Goal: Transaction & Acquisition: Purchase product/service

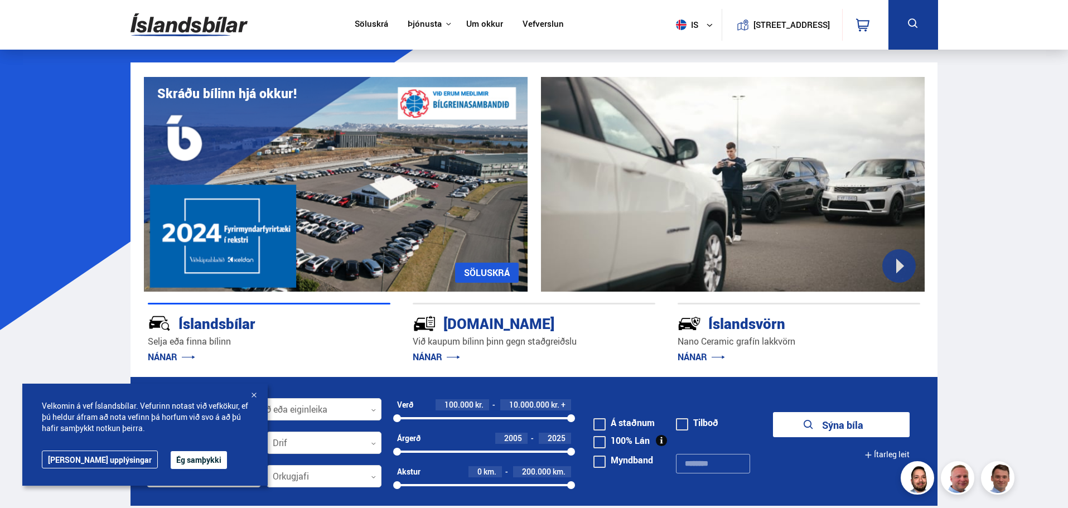
click at [916, 20] on icon at bounding box center [913, 24] width 14 height 14
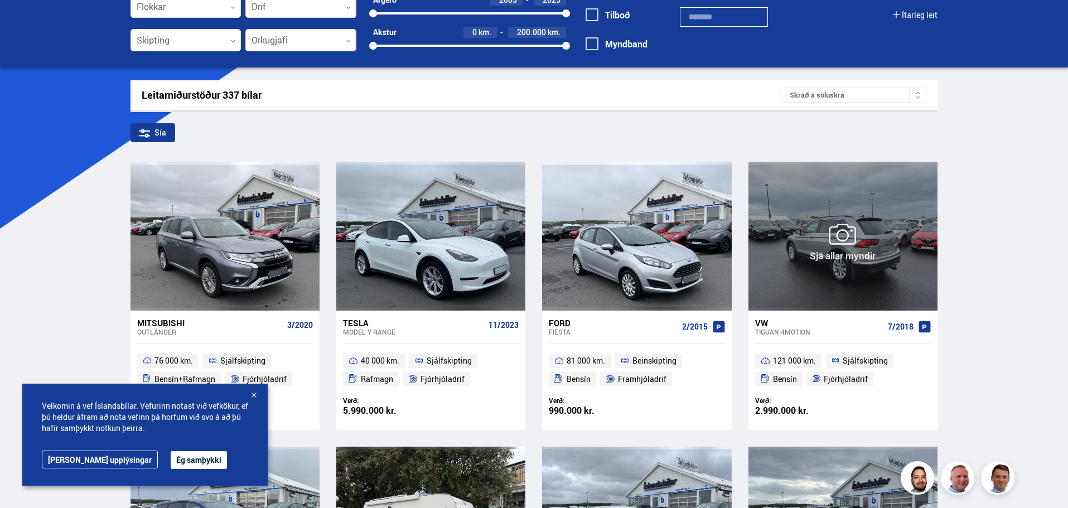
scroll to position [112, 0]
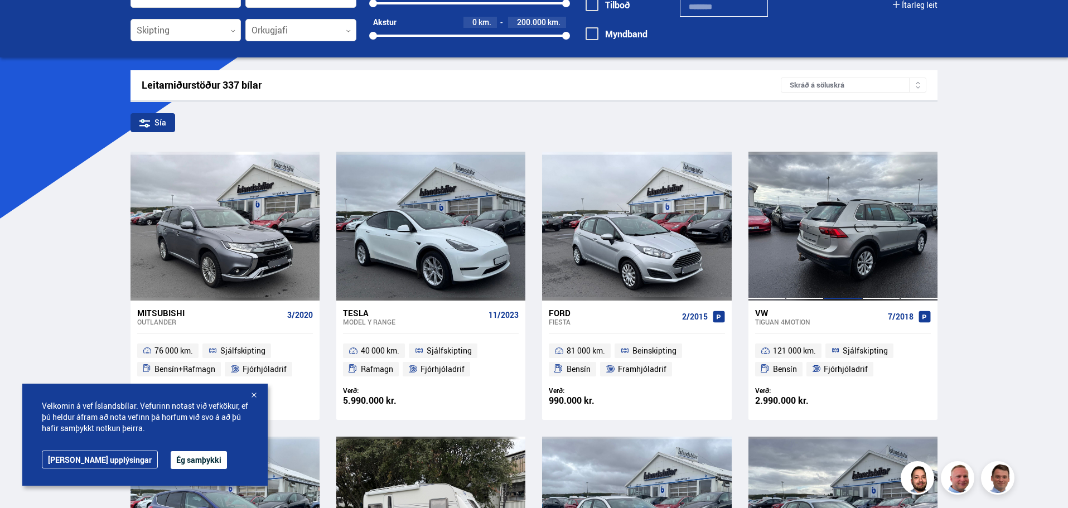
scroll to position [0, 0]
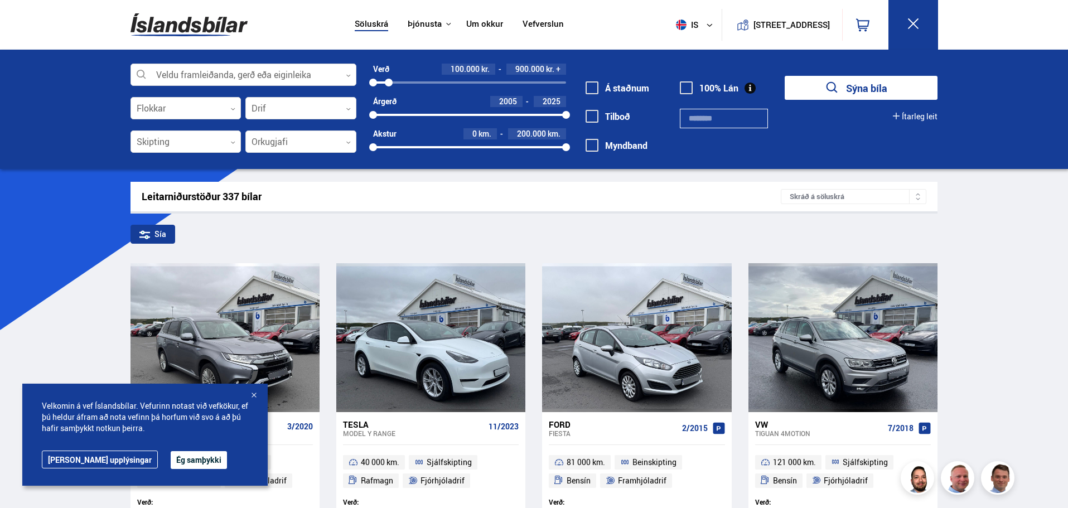
drag, startPoint x: 565, startPoint y: 83, endPoint x: 389, endPoint y: 95, distance: 176.2
click at [389, 95] on div "Verð 100.000 kr. 900.000 kr. + 100000 902944 Árgerð 2005 2025 2005 2025 Akstur …" at bounding box center [461, 112] width 210 height 97
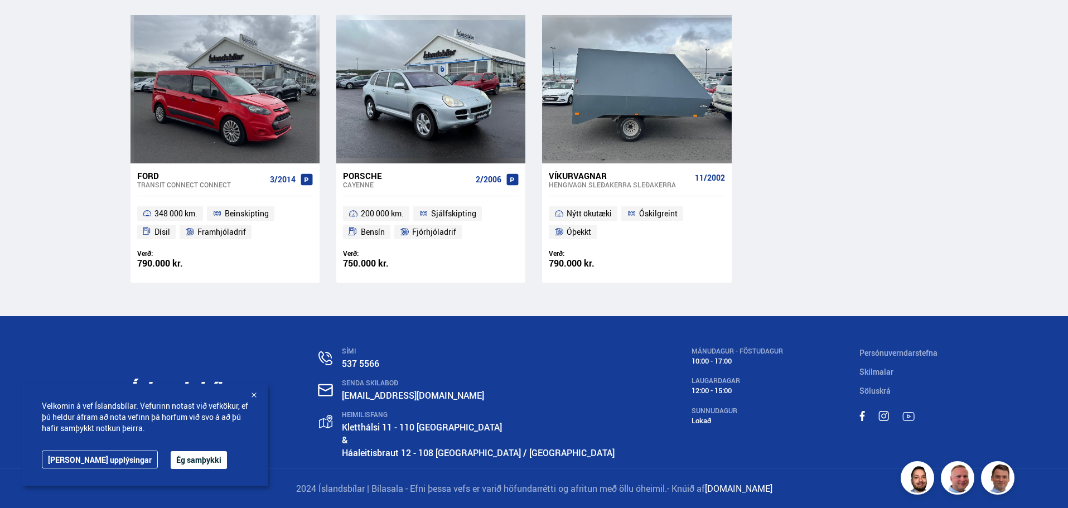
scroll to position [534, 0]
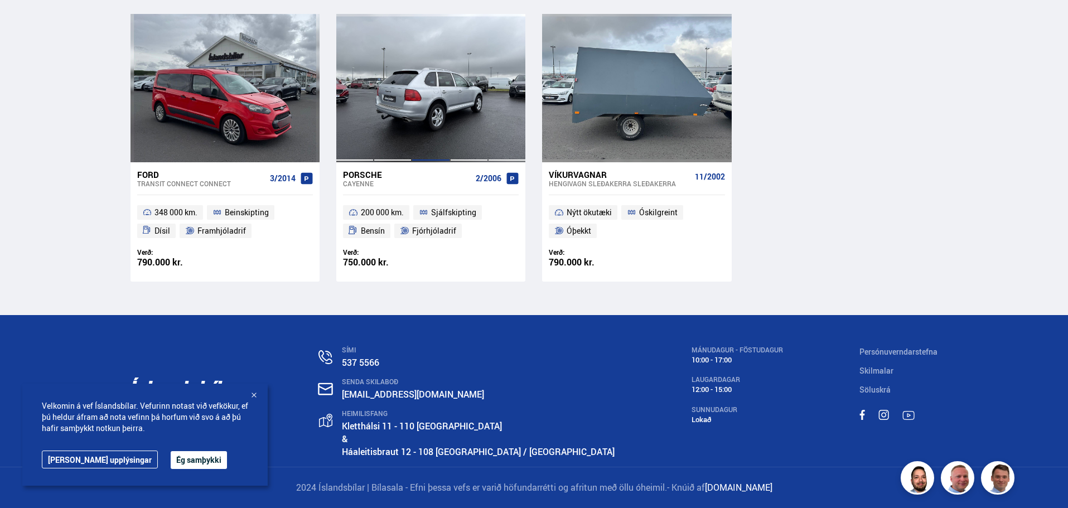
click at [430, 83] on div at bounding box center [431, 88] width 38 height 148
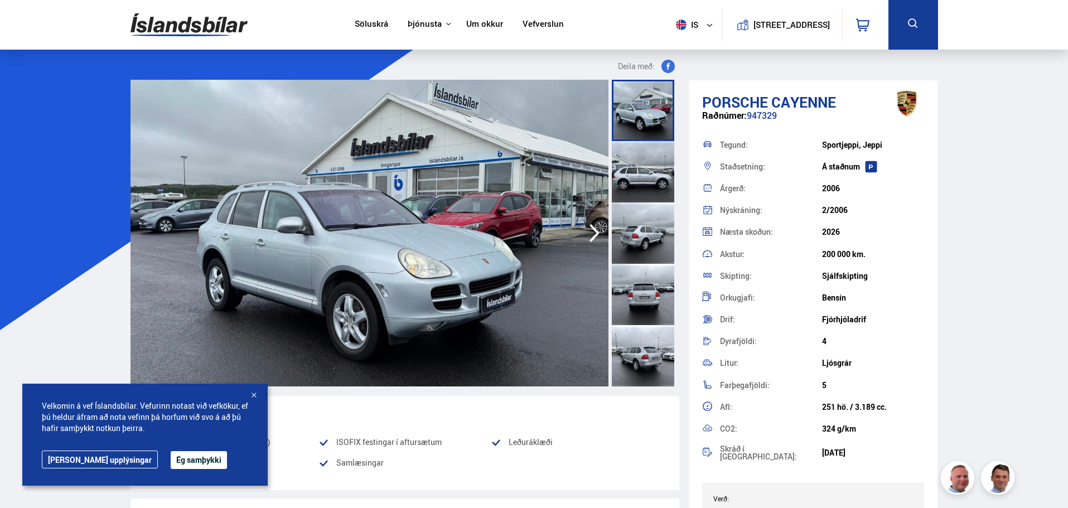
click at [596, 229] on icon "button" at bounding box center [594, 233] width 22 height 27
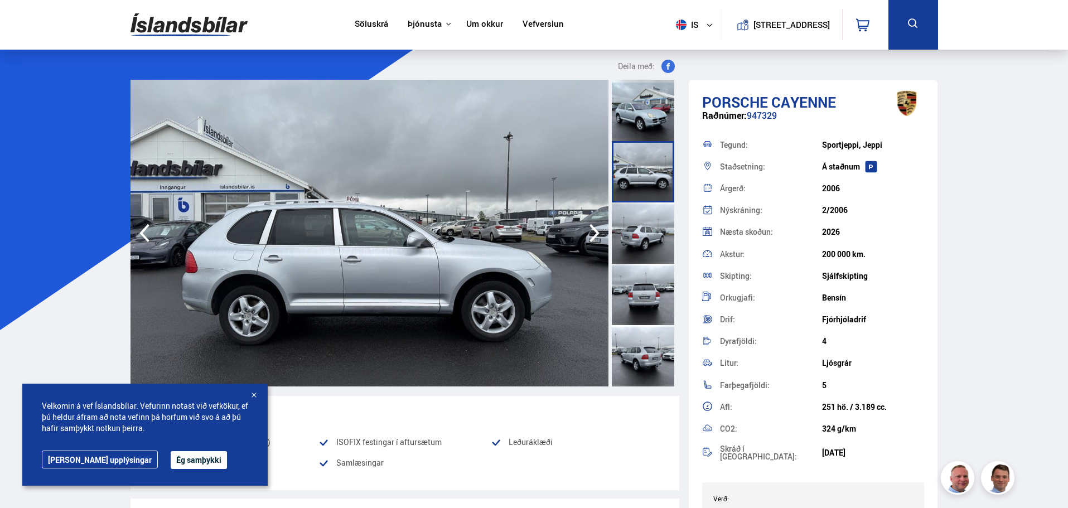
click at [596, 229] on icon "button" at bounding box center [594, 233] width 22 height 27
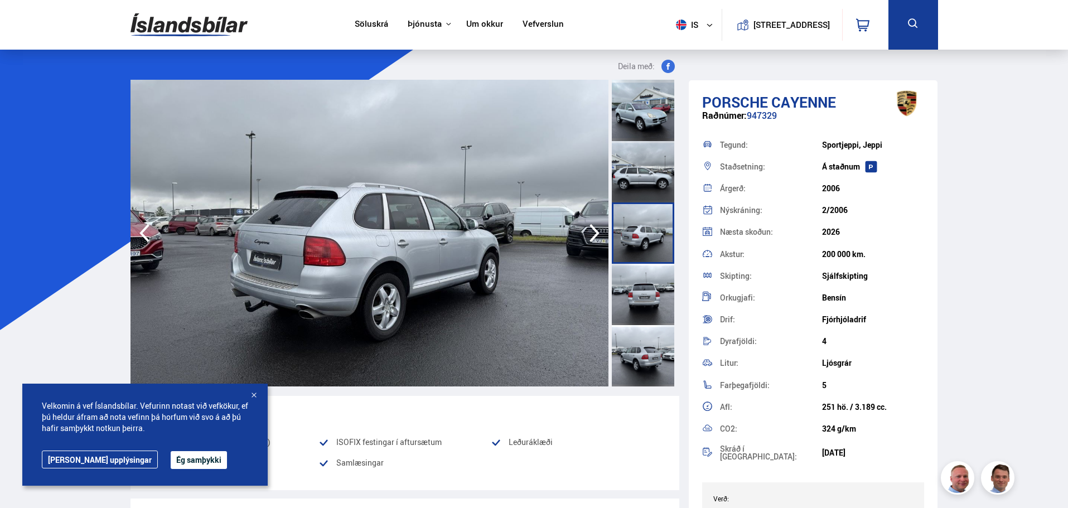
click at [596, 229] on icon "button" at bounding box center [594, 233] width 22 height 27
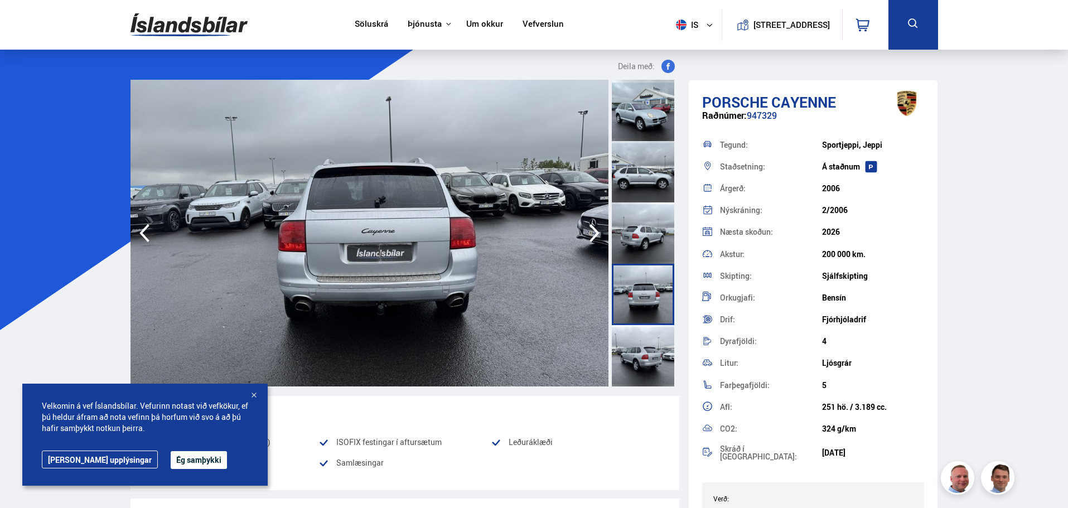
click at [596, 229] on icon "button" at bounding box center [594, 233] width 22 height 27
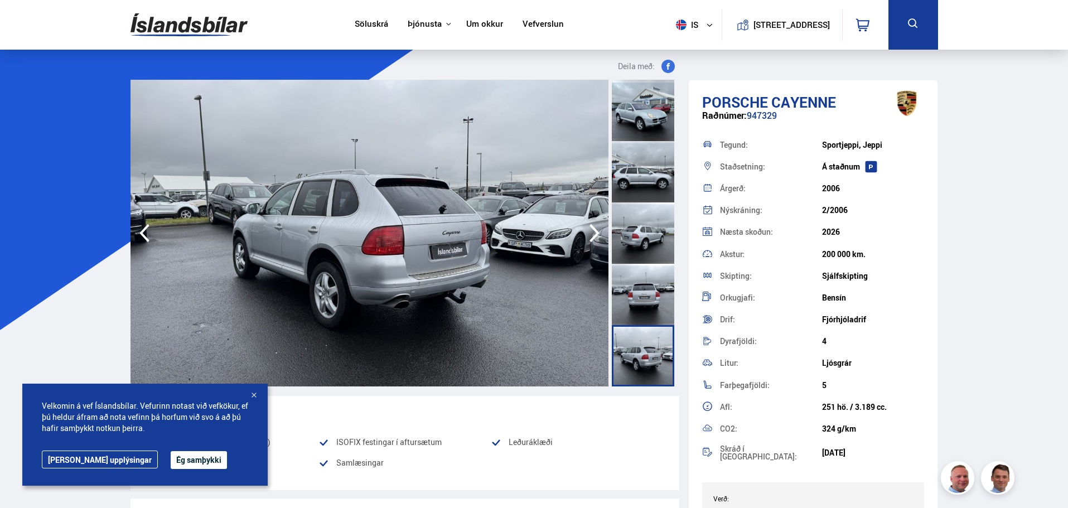
click at [596, 229] on icon "button" at bounding box center [594, 233] width 22 height 27
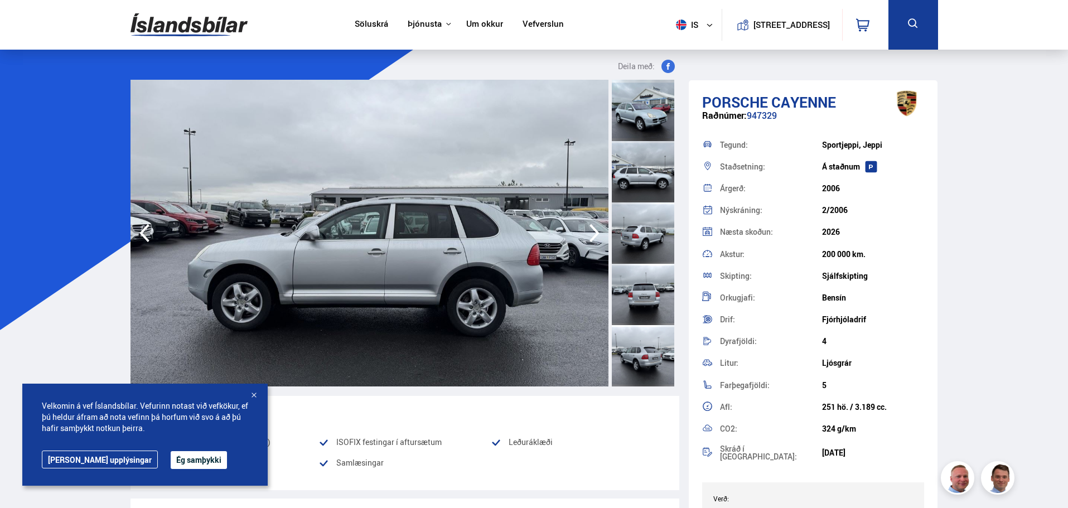
click at [596, 229] on icon "button" at bounding box center [594, 233] width 22 height 27
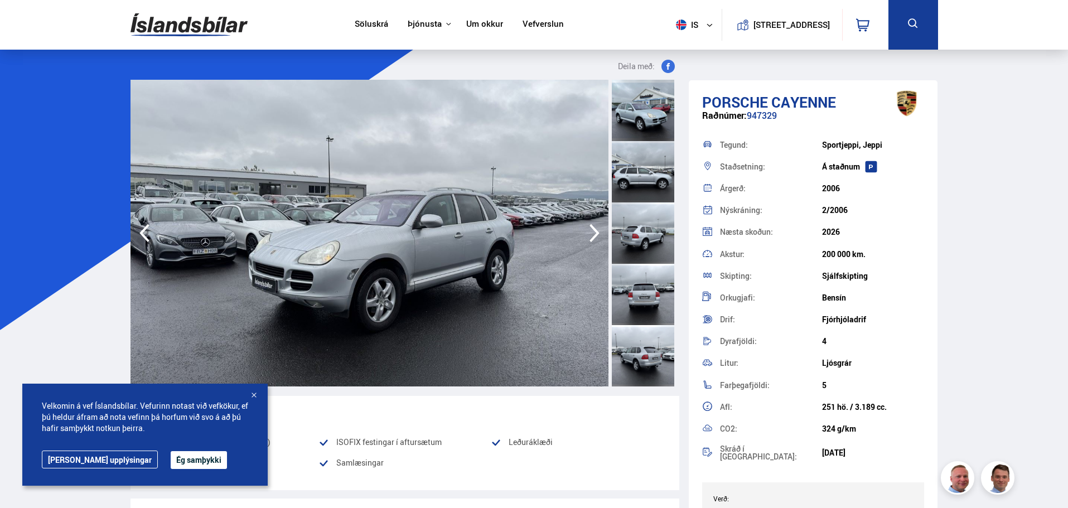
click at [596, 229] on icon "button" at bounding box center [594, 233] width 22 height 27
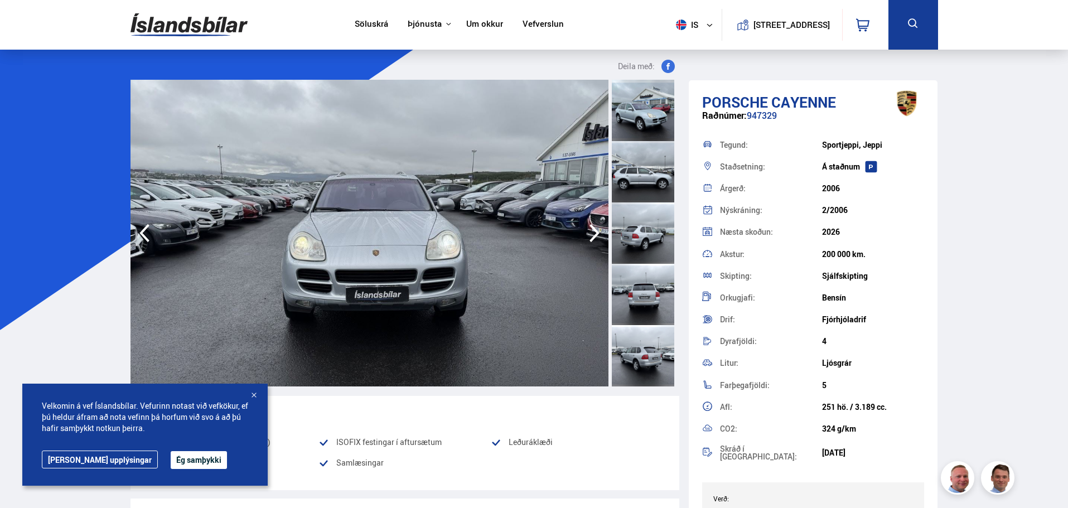
click at [596, 229] on icon "button" at bounding box center [594, 233] width 22 height 27
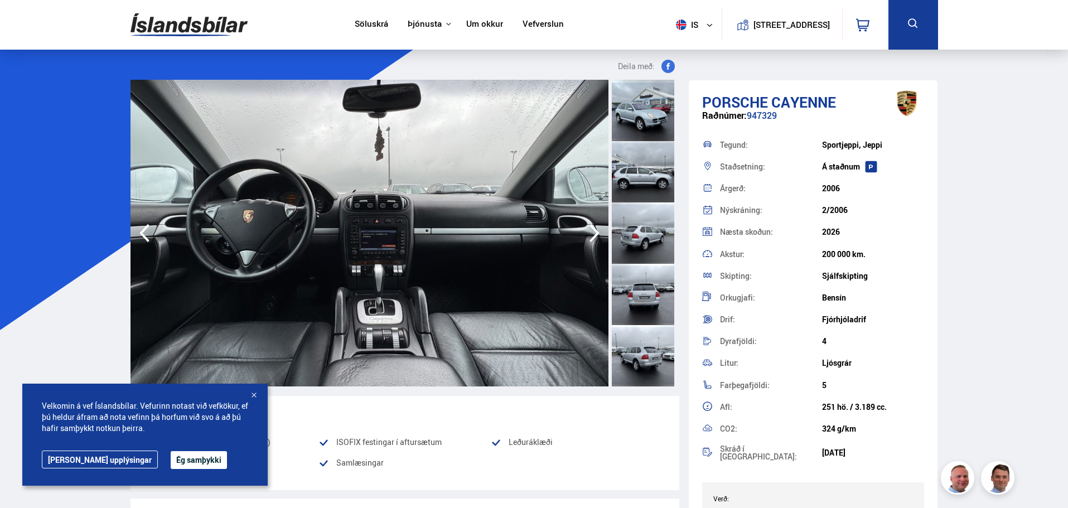
click at [596, 229] on icon "button" at bounding box center [594, 233] width 22 height 27
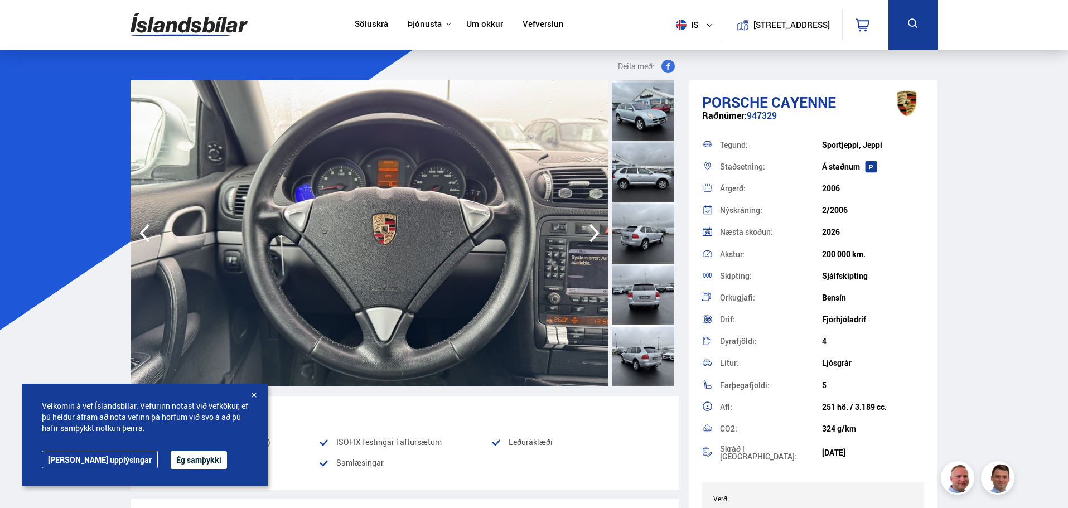
click at [596, 229] on icon "button" at bounding box center [594, 233] width 22 height 27
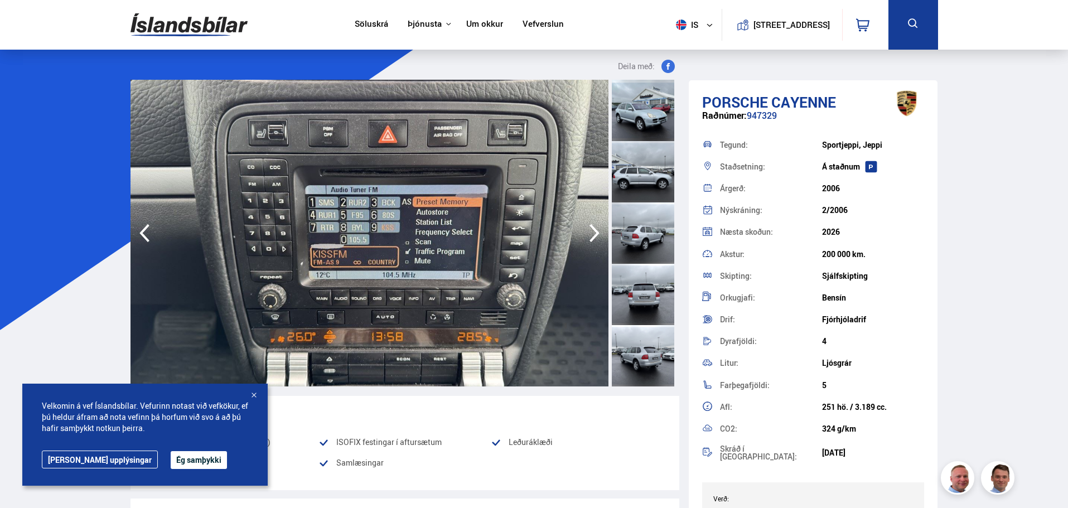
click at [596, 229] on icon "button" at bounding box center [594, 233] width 22 height 27
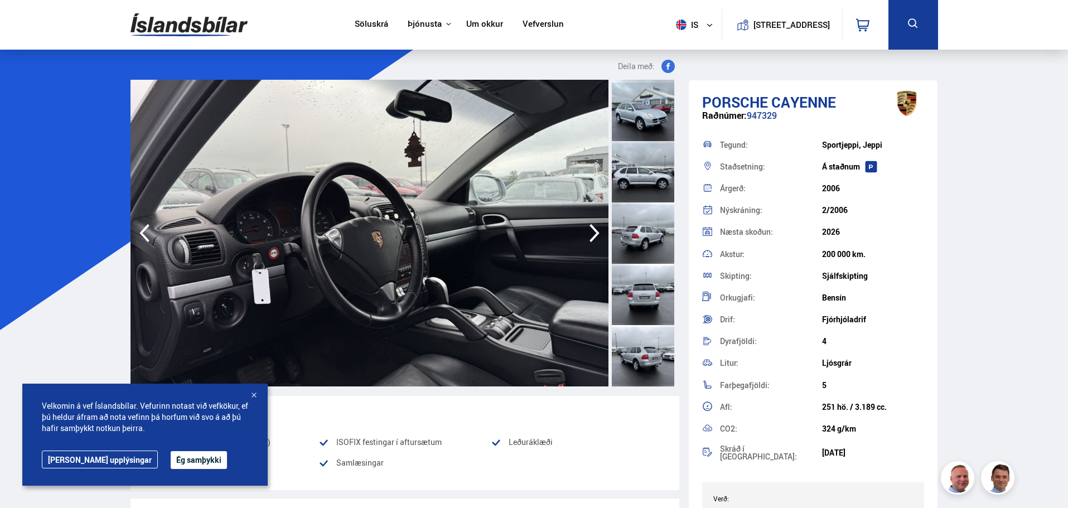
click at [596, 229] on icon "button" at bounding box center [594, 233] width 22 height 27
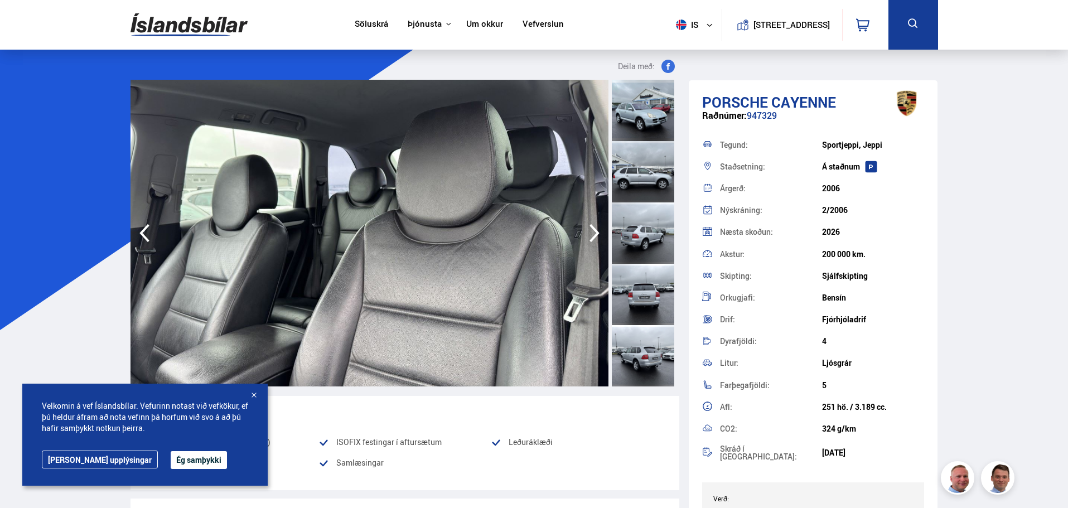
click at [596, 229] on icon "button" at bounding box center [594, 233] width 22 height 27
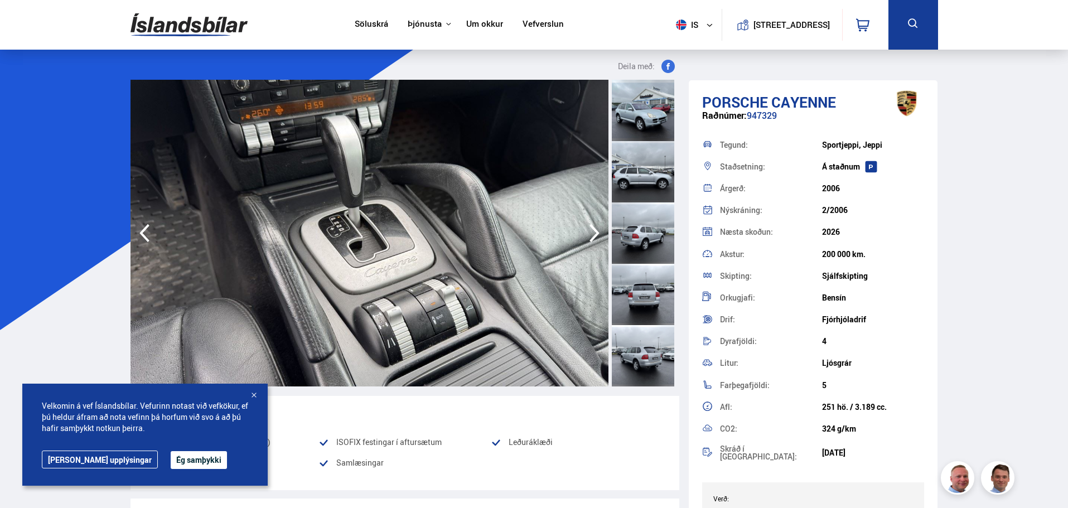
click at [596, 229] on icon "button" at bounding box center [594, 233] width 22 height 27
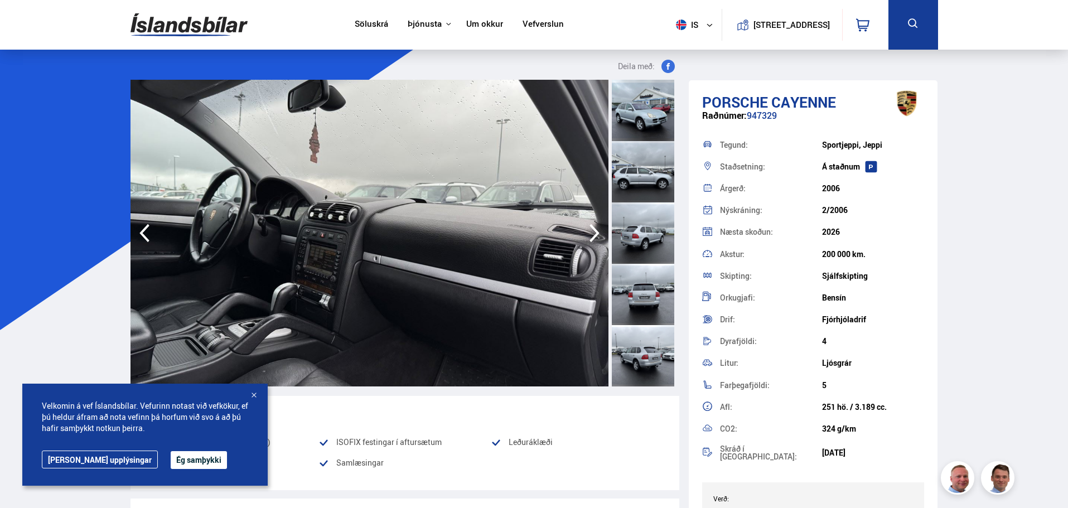
click at [916, 15] on button at bounding box center [914, 25] width 50 height 50
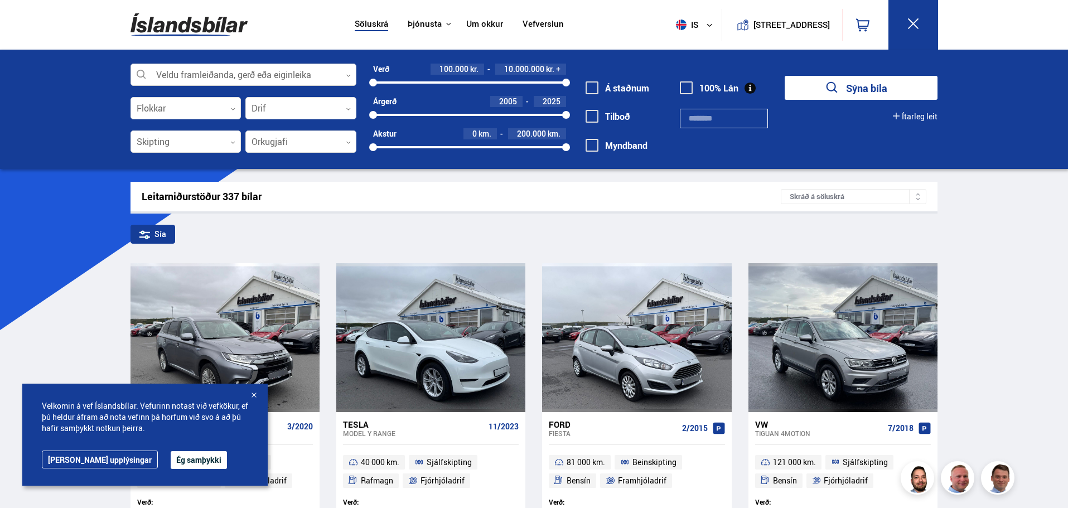
click at [216, 75] on div at bounding box center [244, 75] width 226 height 22
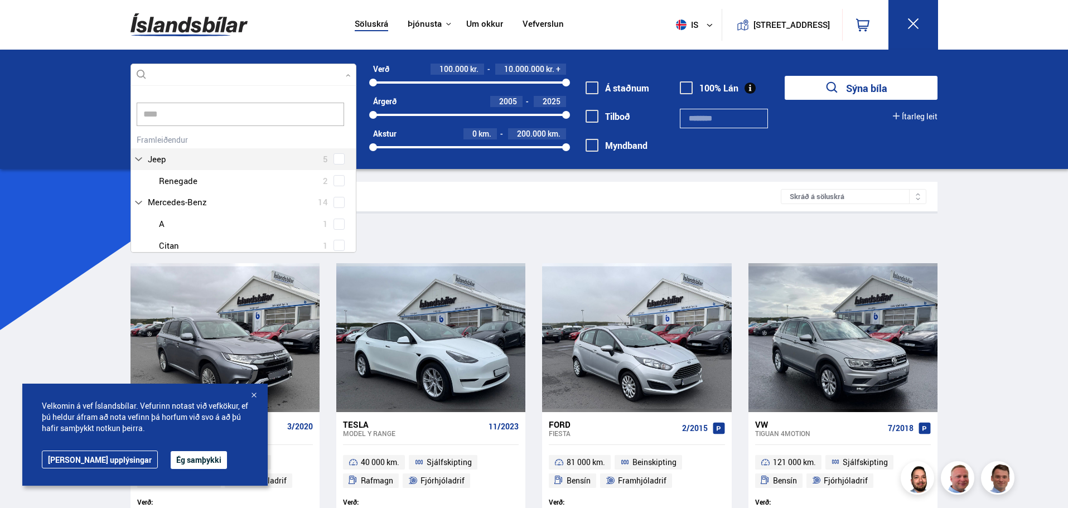
scroll to position [11, 0]
type input "****"
click at [211, 100] on input "****" at bounding box center [241, 103] width 208 height 23
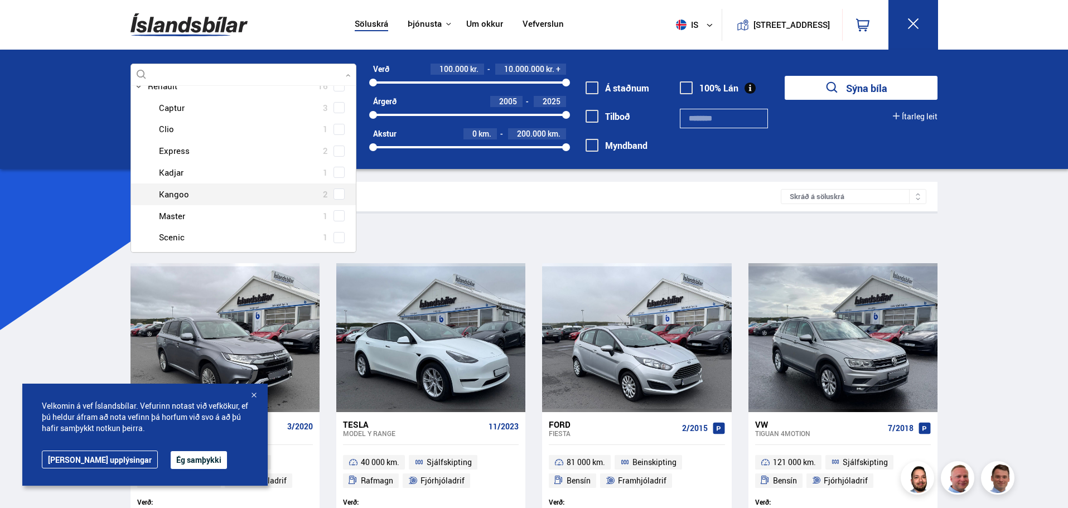
scroll to position [345, 0]
click at [188, 206] on div at bounding box center [254, 203] width 197 height 16
click at [165, 203] on div at bounding box center [254, 203] width 197 height 16
click at [335, 207] on span at bounding box center [339, 203] width 11 height 11
